Goal: Find contact information: Find contact information

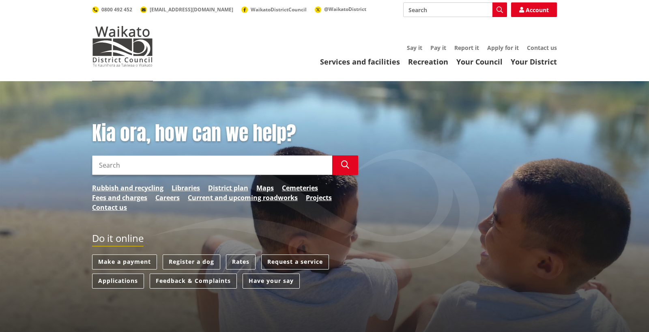
click at [123, 165] on input "Search" at bounding box center [212, 164] width 240 height 19
click at [111, 164] on input "hoouse plans" at bounding box center [212, 164] width 240 height 19
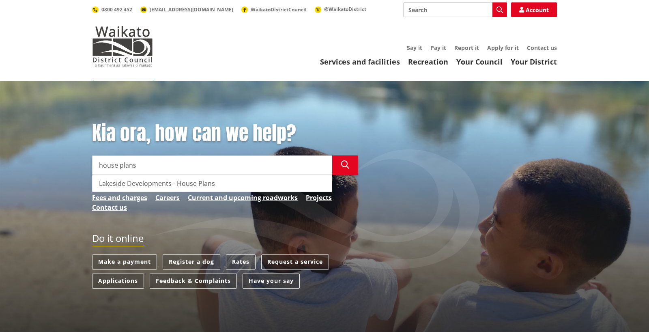
click at [144, 163] on input "house plans" at bounding box center [212, 164] width 240 height 19
drag, startPoint x: 117, startPoint y: 164, endPoint x: 97, endPoint y: 164, distance: 19.9
click at [97, 164] on input "house plans" at bounding box center [212, 164] width 240 height 19
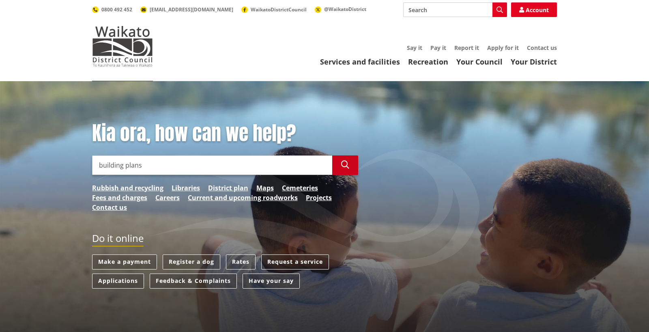
type input "building plans"
click at [337, 162] on button "Search" at bounding box center [345, 164] width 26 height 19
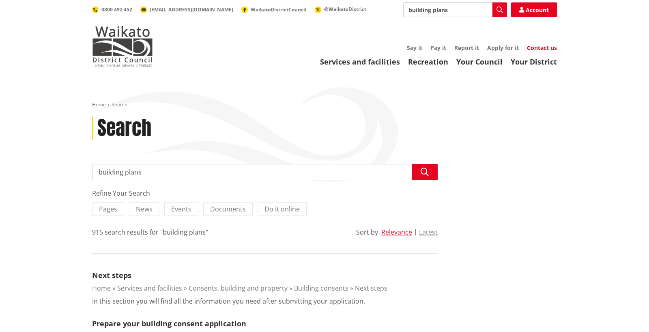
click at [542, 47] on link "Contact us" at bounding box center [542, 48] width 30 height 8
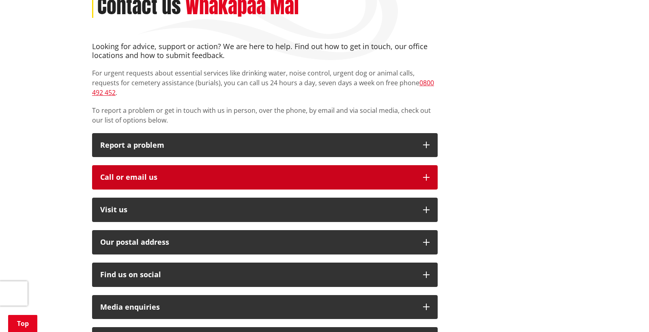
scroll to position [162, 0]
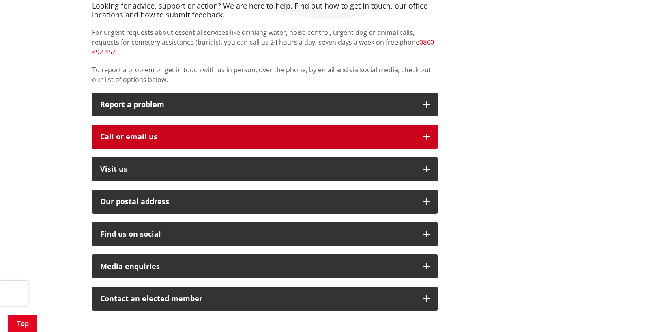
click at [425, 133] on icon "button" at bounding box center [426, 136] width 6 height 6
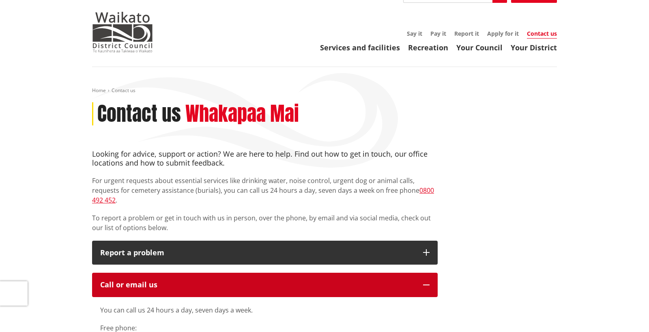
scroll to position [0, 0]
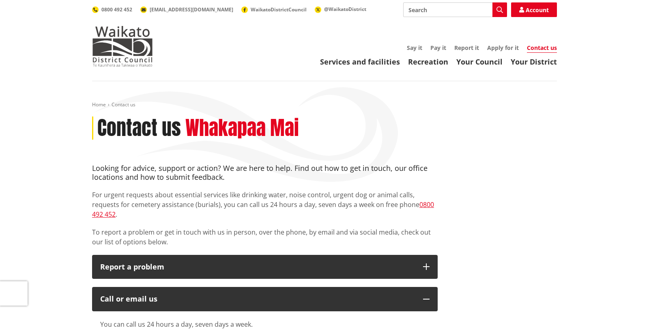
click at [355, 31] on div "Toggle search Toggle navigation Services and facilities Recreation Your Council…" at bounding box center [324, 34] width 477 height 64
